Goal: Information Seeking & Learning: Compare options

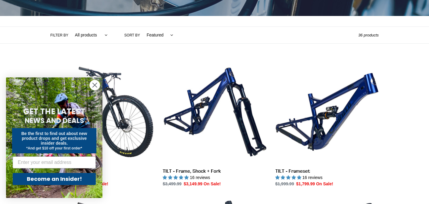
scroll to position [120, 0]
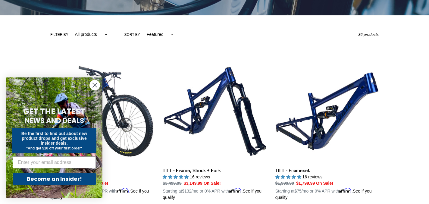
click at [95, 84] on circle "Close dialog" at bounding box center [95, 85] width 10 height 10
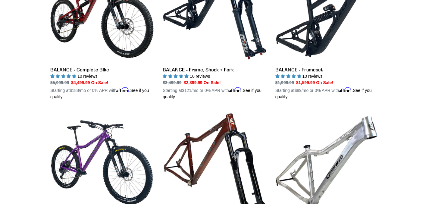
scroll to position [301, 0]
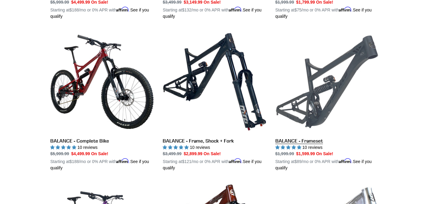
click at [305, 139] on link "BALANCE - Frameset" at bounding box center [326, 100] width 103 height 141
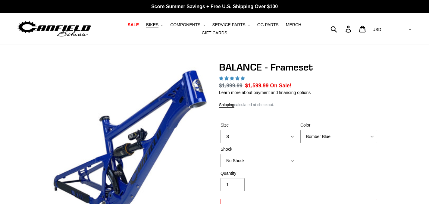
select select "highest-rating"
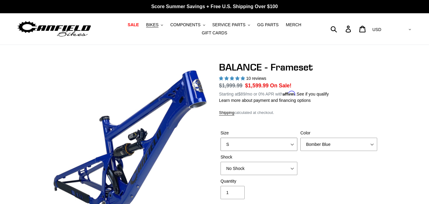
click at [291, 142] on select "S M L XL" at bounding box center [258, 144] width 77 height 13
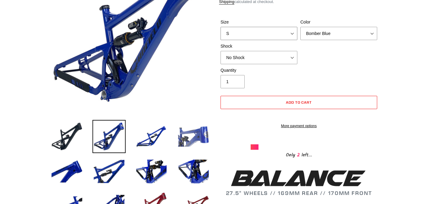
scroll to position [110, 0]
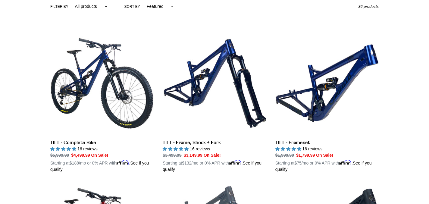
scroll to position [144, 0]
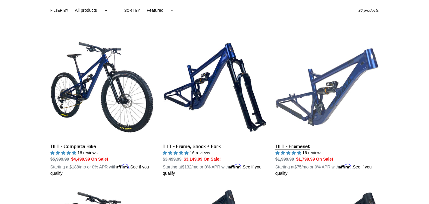
click at [323, 107] on link "TILT - Frameset" at bounding box center [326, 106] width 103 height 141
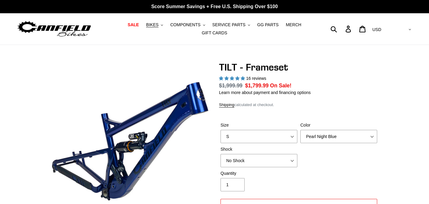
select select "highest-rating"
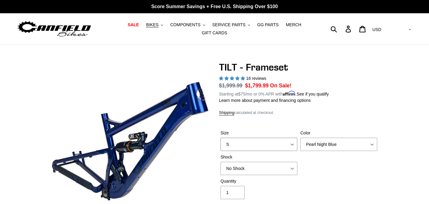
click at [291, 140] on select "S M L XL" at bounding box center [258, 144] width 77 height 13
click at [365, 143] on select "Pearl Night Blue Stealth Silver" at bounding box center [338, 144] width 77 height 13
click at [300, 138] on select "Pearl Night Blue Stealth Silver" at bounding box center [338, 144] width 77 height 13
click at [284, 143] on select "S M L XL" at bounding box center [258, 144] width 77 height 13
select select "M"
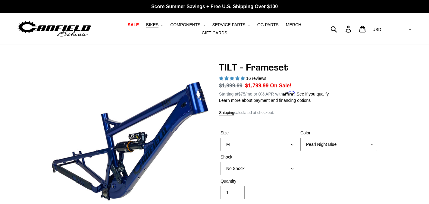
click at [220, 138] on select "S M L XL" at bounding box center [258, 144] width 77 height 13
click at [330, 141] on select "Pearl Night Blue Stealth Silver" at bounding box center [338, 144] width 77 height 13
click at [300, 138] on select "Pearl Night Blue Stealth Silver" at bounding box center [338, 144] width 77 height 13
click at [329, 144] on select "Pearl Night Blue Stealth Silver" at bounding box center [338, 144] width 77 height 13
select select "Pearl Night Blue"
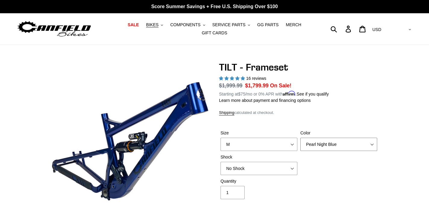
click at [300, 138] on select "Pearl Night Blue Stealth Silver" at bounding box center [338, 144] width 77 height 13
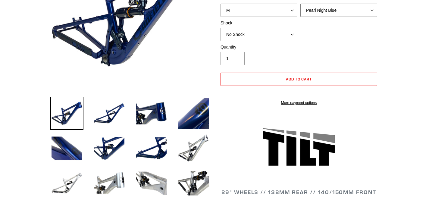
scroll to position [137, 0]
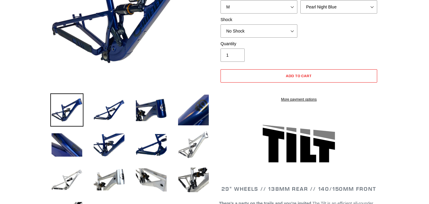
click at [195, 151] on img at bounding box center [193, 144] width 33 height 33
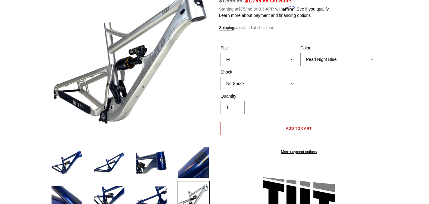
scroll to position [85, 0]
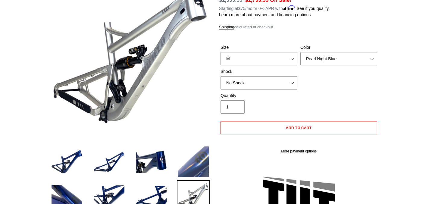
click at [197, 165] on img at bounding box center [193, 161] width 33 height 33
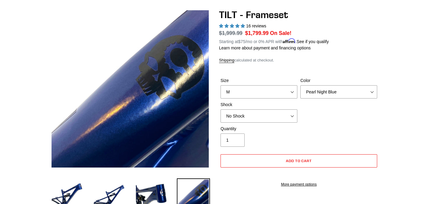
scroll to position [49, 0]
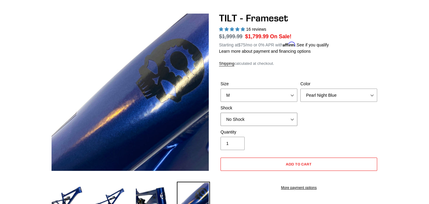
click at [288, 116] on select "No Shock Cane Creek DB Kitsuma Air RockShox Deluxe Ultimate Fox FLOAT X EXT Sto…" at bounding box center [258, 119] width 77 height 13
click at [220, 113] on select "No Shock Cane Creek DB Kitsuma Air RockShox Deluxe Ultimate Fox FLOAT X EXT Sto…" at bounding box center [258, 119] width 77 height 13
click at [287, 118] on select "No Shock Cane Creek DB Kitsuma Air RockShox Deluxe Ultimate Fox FLOAT X EXT Sto…" at bounding box center [258, 119] width 77 height 13
select select "RockShox Deluxe Ultimate"
click at [220, 113] on select "No Shock Cane Creek DB Kitsuma Air RockShox Deluxe Ultimate Fox FLOAT X EXT Sto…" at bounding box center [258, 119] width 77 height 13
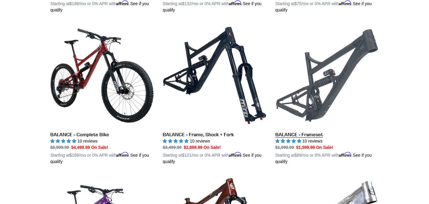
scroll to position [350, 0]
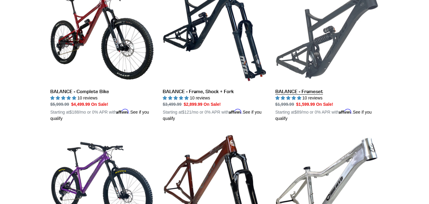
click at [320, 98] on link "BALANCE - Frameset" at bounding box center [326, 51] width 103 height 141
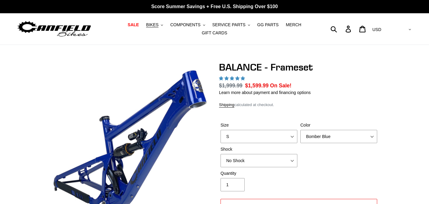
select select "highest-rating"
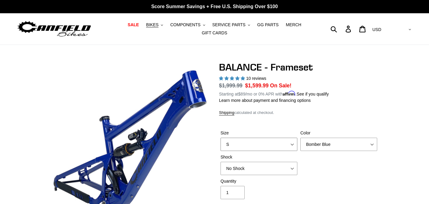
click at [288, 145] on select "S M L XL" at bounding box center [258, 144] width 77 height 13
select select "M"
click at [220, 138] on select "S M L XL" at bounding box center [258, 144] width 77 height 13
click at [286, 167] on select "No Shock Cane Creek Kitsuma Air Öhlins TTX2 Air EXT Storia V3-S" at bounding box center [258, 168] width 77 height 13
click at [220, 162] on select "No Shock Cane Creek Kitsuma Air Öhlins TTX2 Air EXT Storia V3-S" at bounding box center [258, 168] width 77 height 13
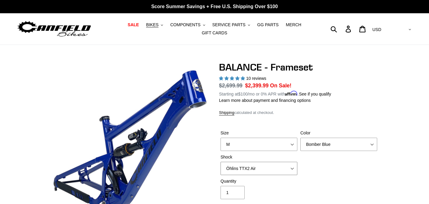
click at [286, 167] on select "No Shock Cane Creek Kitsuma Air Öhlins TTX2 Air EXT Storia V3-S" at bounding box center [258, 168] width 77 height 13
click at [220, 162] on select "No Shock Cane Creek Kitsuma Air Öhlins TTX2 Air EXT Storia V3-S" at bounding box center [258, 168] width 77 height 13
click at [287, 169] on select "No Shock Cane Creek Kitsuma Air Öhlins TTX2 Air EXT Storia V3-S" at bounding box center [258, 168] width 77 height 13
click at [220, 162] on select "No Shock Cane Creek Kitsuma Air Öhlins TTX2 Air EXT Storia V3-S" at bounding box center [258, 168] width 77 height 13
click at [289, 170] on select "No Shock Cane Creek Kitsuma Air Öhlins TTX2 Air EXT Storia V3-S" at bounding box center [258, 168] width 77 height 13
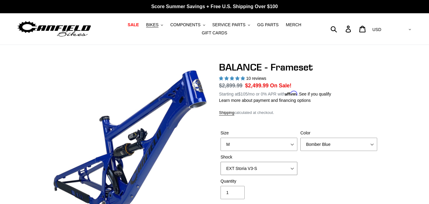
select select "Cane Creek Kitsuma Air"
click at [220, 162] on select "No Shock Cane Creek Kitsuma Air Öhlins TTX2 Air EXT Storia V3-S" at bounding box center [258, 168] width 77 height 13
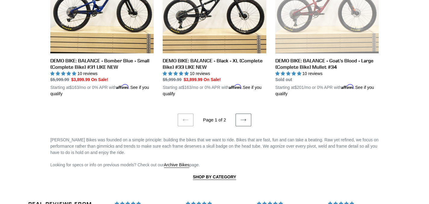
scroll to position [1290, 0]
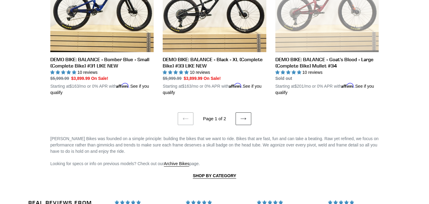
click at [247, 113] on link "Next page" at bounding box center [243, 118] width 16 height 13
